Goal: Check status: Check status

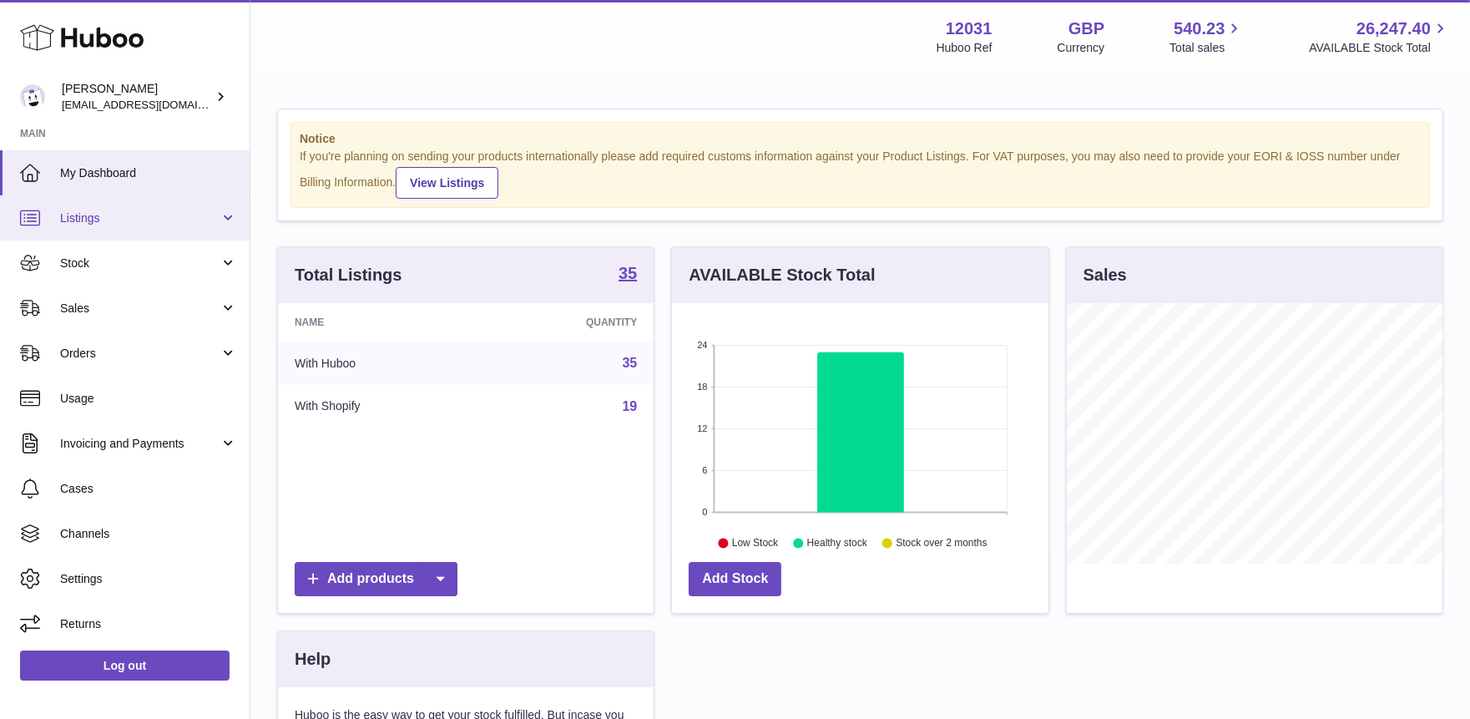
scroll to position [260, 377]
click at [94, 225] on link "Listings" at bounding box center [125, 217] width 250 height 45
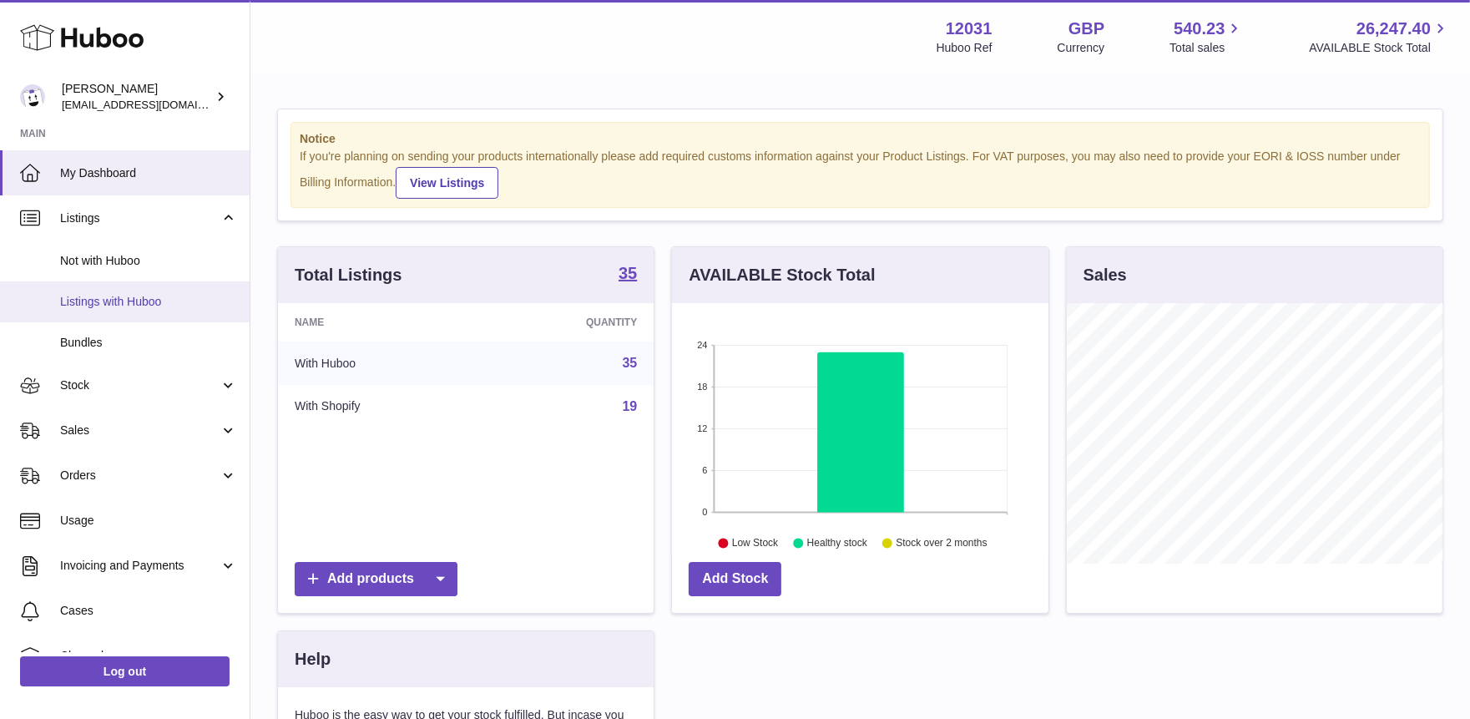
click at [88, 306] on span "Listings with Huboo" at bounding box center [148, 302] width 177 height 16
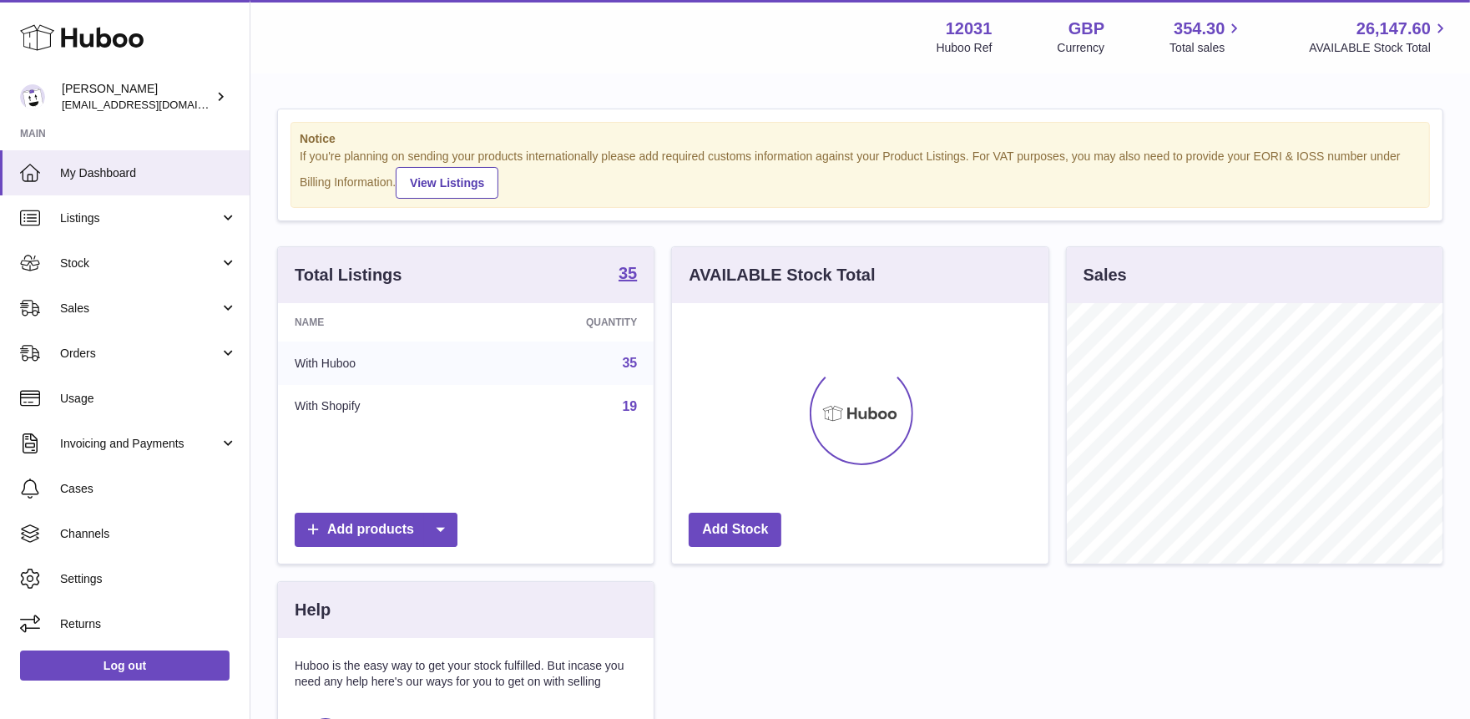
scroll to position [260, 377]
click at [156, 217] on span "Listings" at bounding box center [139, 218] width 159 height 16
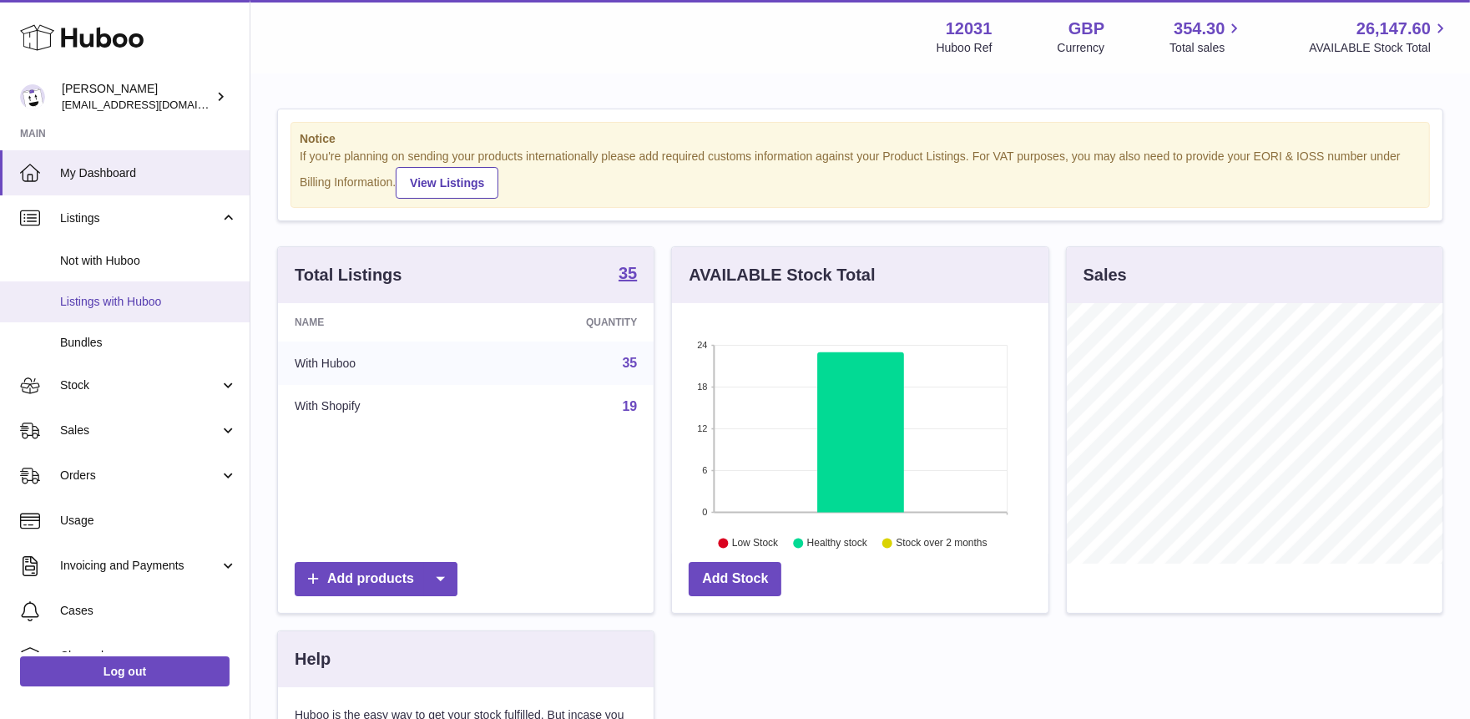
click at [132, 298] on span "Listings with Huboo" at bounding box center [148, 302] width 177 height 16
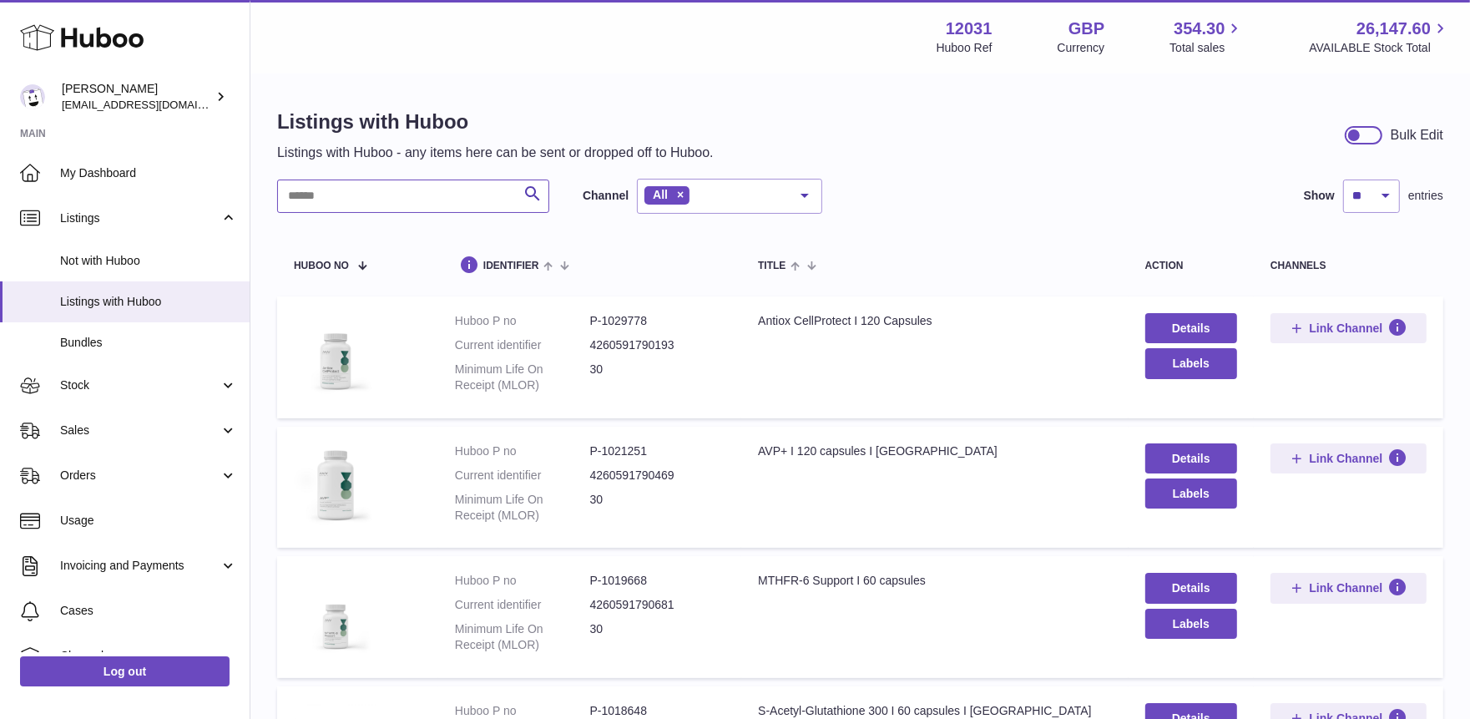
click at [356, 205] on input "text" at bounding box center [413, 195] width 272 height 33
type input "***"
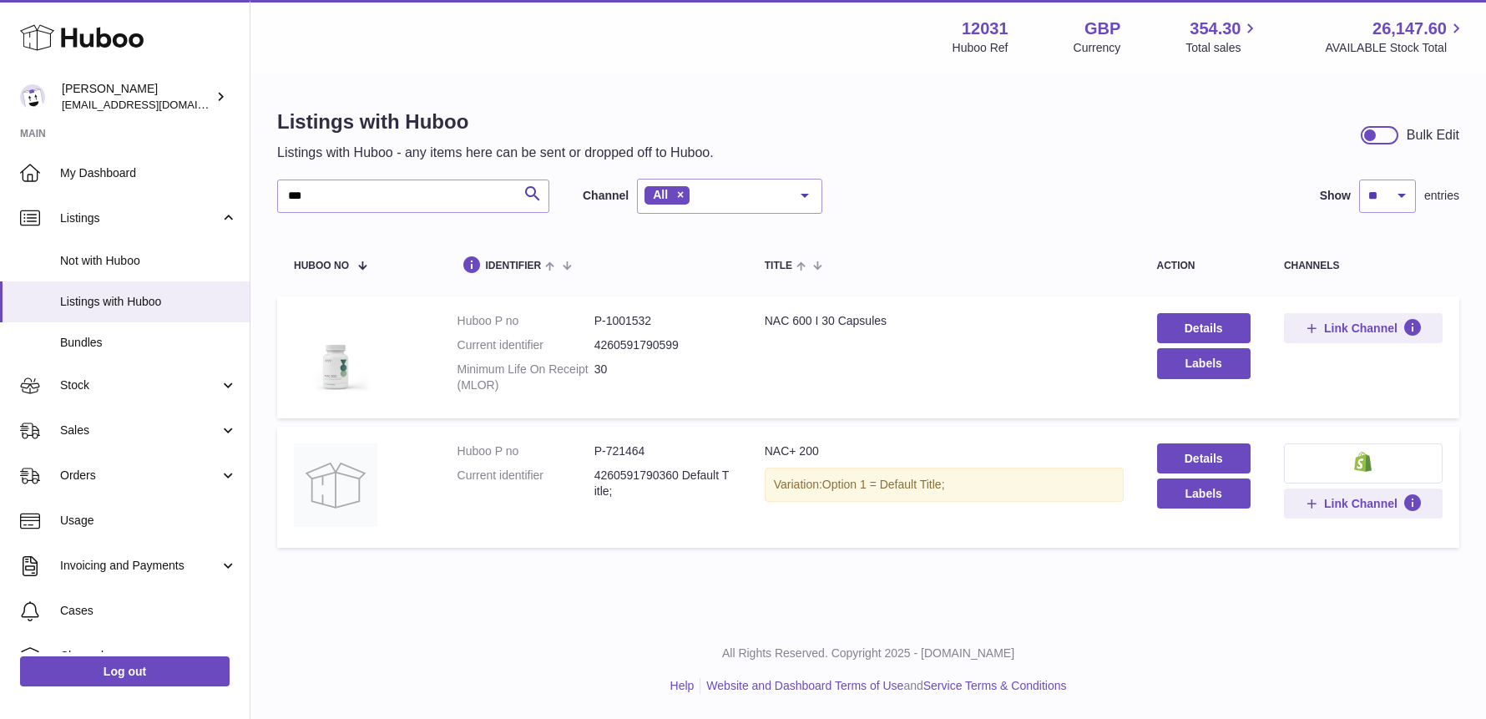
drag, startPoint x: 595, startPoint y: 342, endPoint x: 677, endPoint y: 344, distance: 81.8
click at [677, 344] on dd "4260591790599" at bounding box center [662, 345] width 137 height 16
click at [88, 395] on link "Stock" at bounding box center [125, 385] width 250 height 45
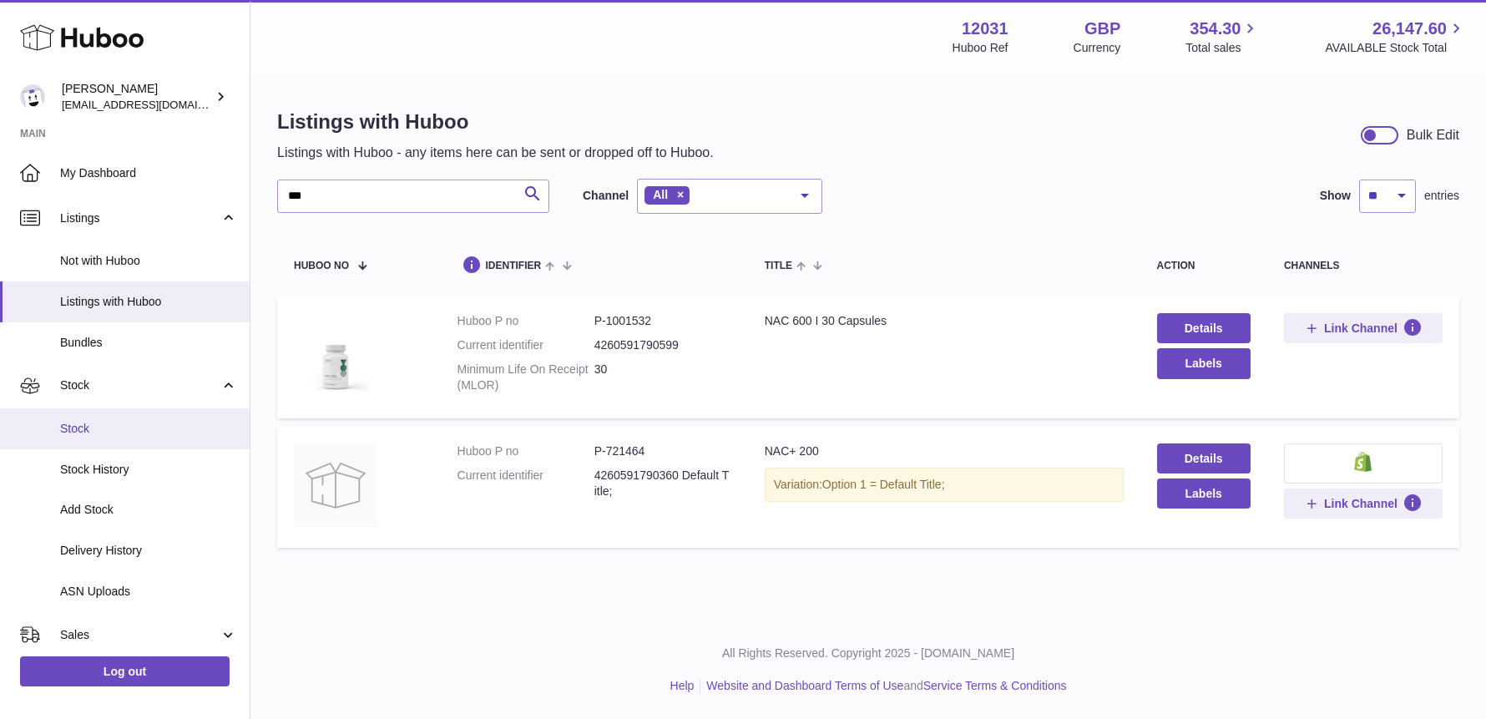
click at [88, 426] on span "Stock" at bounding box center [148, 429] width 177 height 16
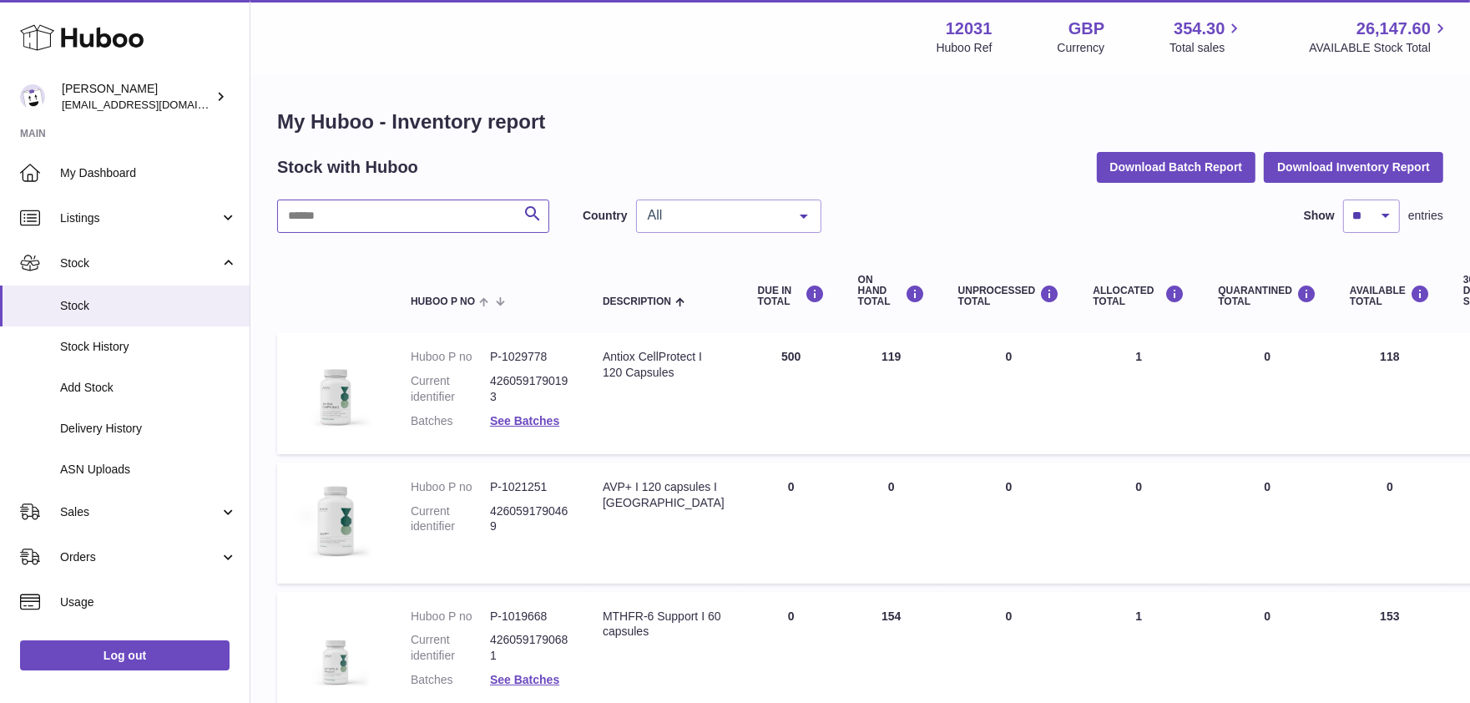
click at [405, 205] on input "text" at bounding box center [413, 216] width 272 height 33
type input "***"
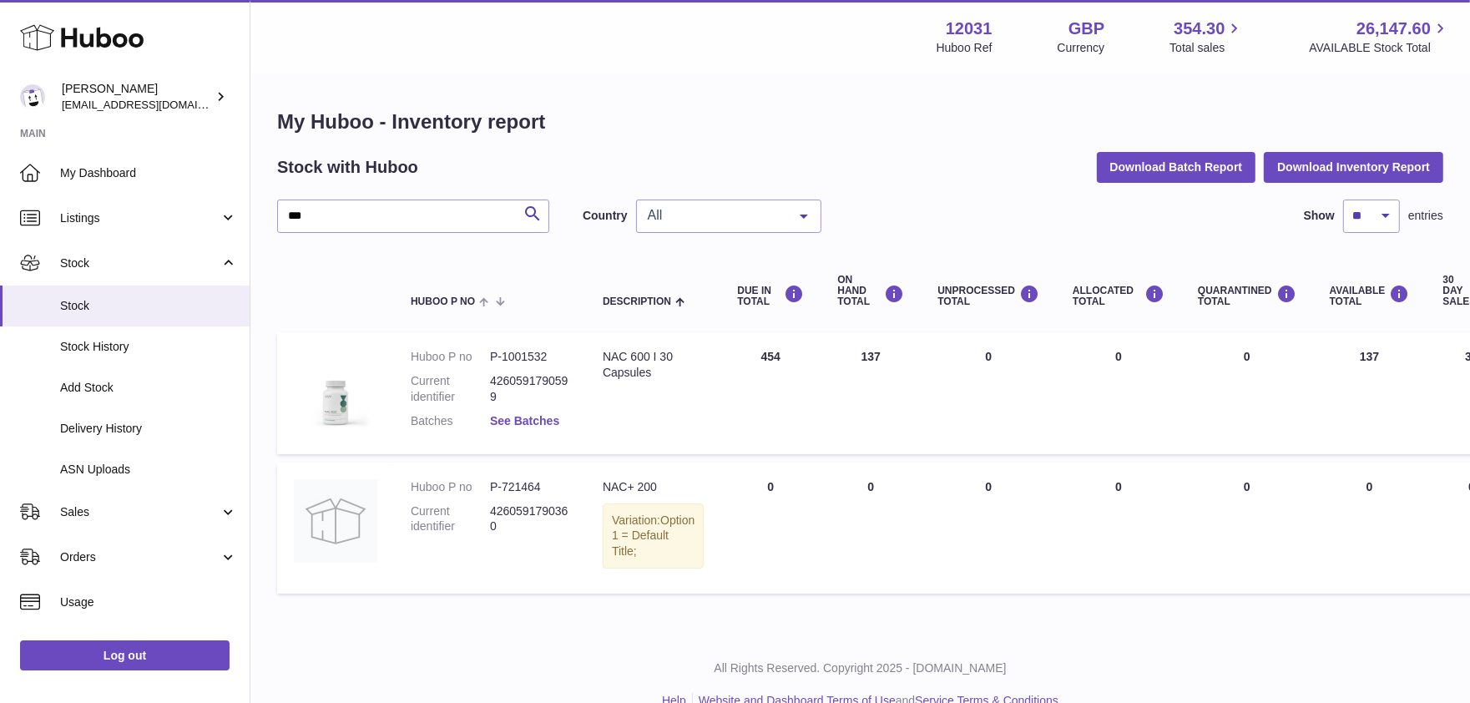
click at [532, 414] on link "See Batches" at bounding box center [524, 420] width 69 height 13
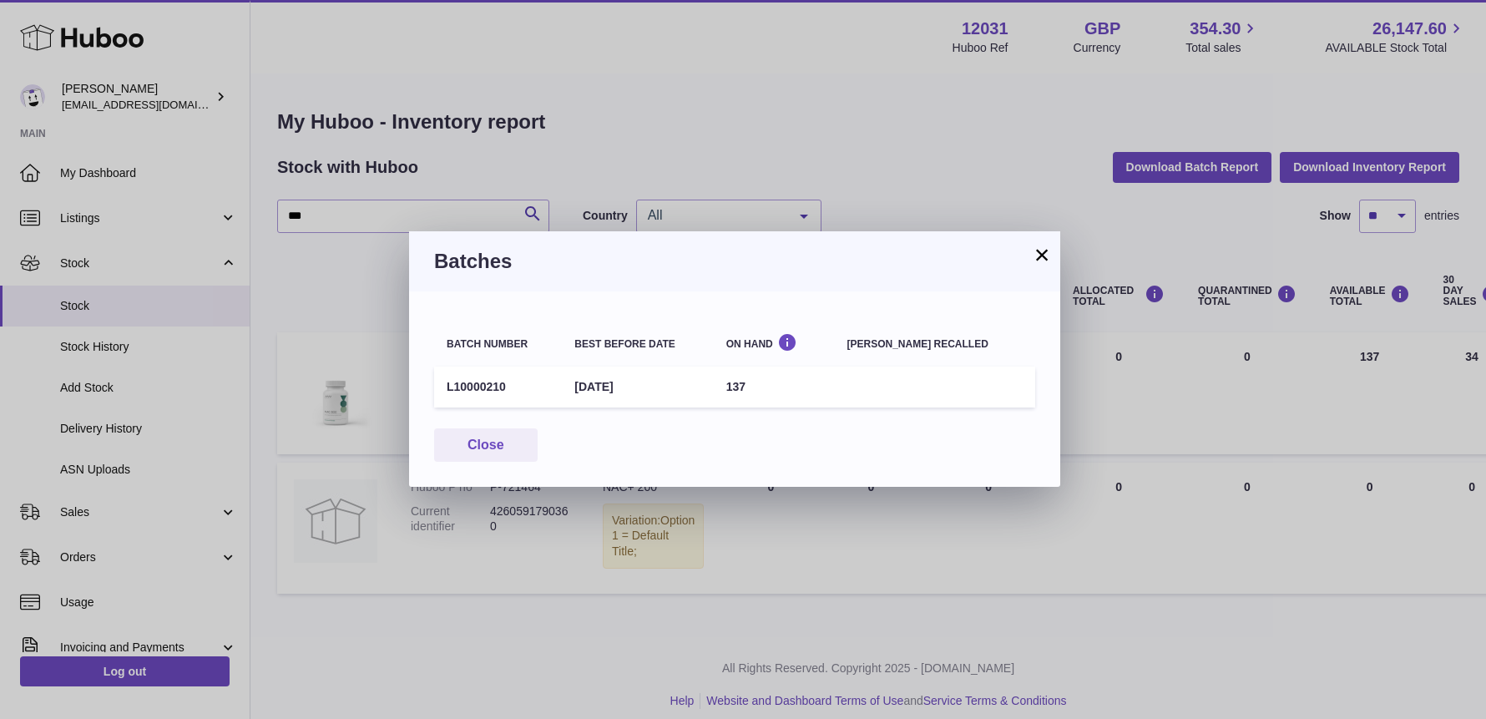
click at [1044, 255] on button "×" at bounding box center [1042, 255] width 20 height 20
